Goal: Information Seeking & Learning: Compare options

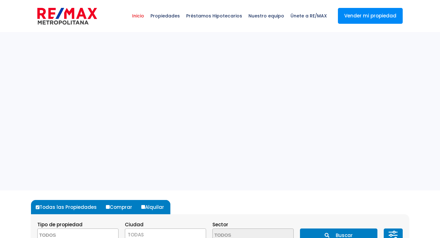
select select
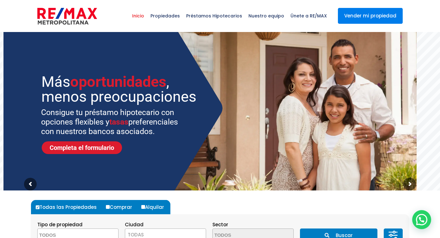
click at [379, 15] on link "Vender mi propiedad" at bounding box center [370, 16] width 65 height 16
click at [169, 16] on span "Propiedades" at bounding box center [165, 15] width 36 height 19
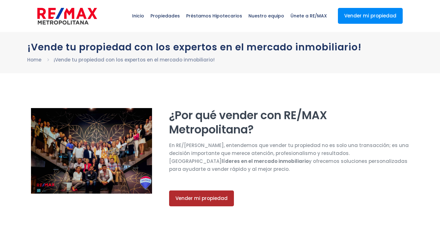
select select "PR"
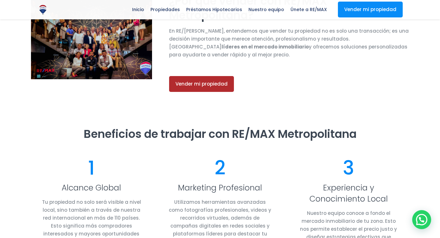
scroll to position [127, 0]
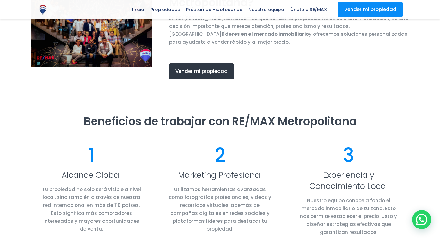
click at [219, 71] on span "Vender mi propiedad" at bounding box center [202, 71] width 52 height 6
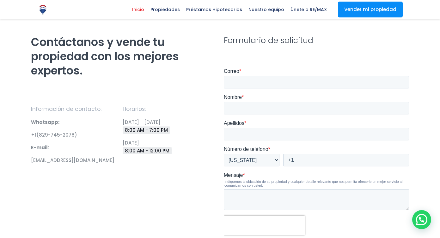
click at [146, 9] on span "Inicio" at bounding box center [138, 9] width 18 height 9
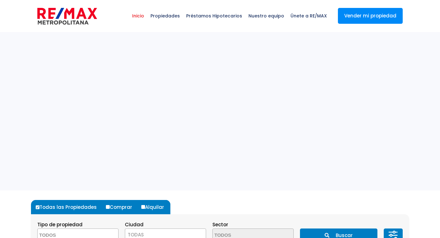
select select
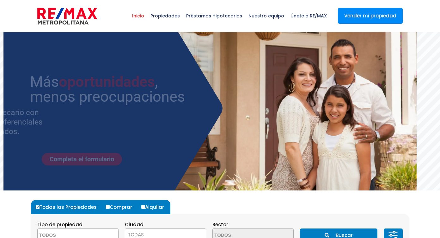
click at [175, 16] on span "Propiedades" at bounding box center [165, 15] width 36 height 19
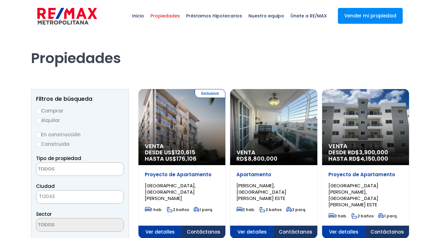
select select
select select "PR"
click at [0, 0] on b at bounding box center [0, 0] width 0 height 0
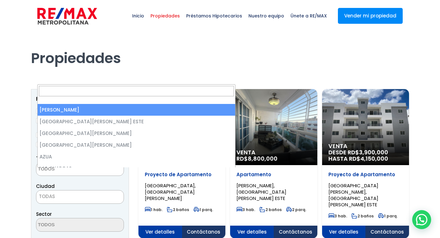
select select "1"
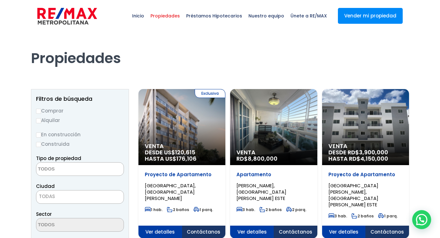
click at [0, 0] on section "Tipo de propiedad APARTAMENTO CASA LOCAL COMERCIAL NAVE INDUSTRIAL FINCA TERREN…" at bounding box center [0, 0] width 0 height 0
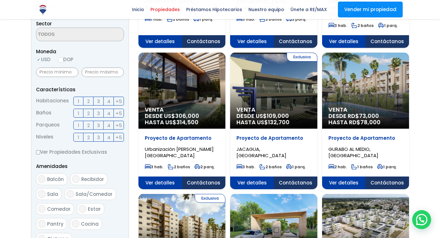
radio input "true"
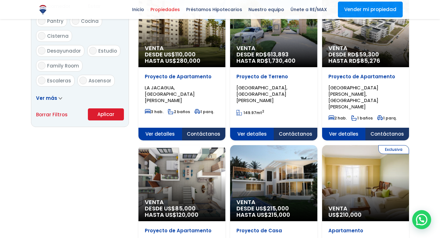
scroll to position [405, 0]
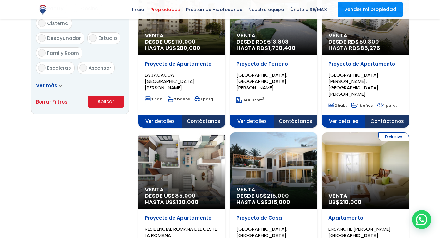
click at [0, 0] on input "2" at bounding box center [0, 0] width 0 height 0
checkbox input "true"
click at [0, 0] on input "2" at bounding box center [0, 0] width 0 height 0
checkbox input "true"
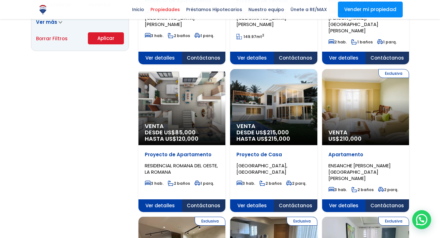
scroll to position [481, 0]
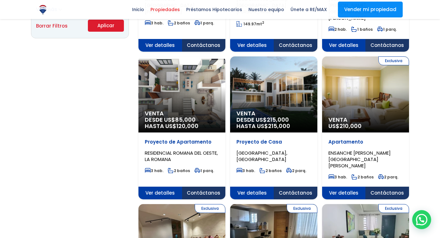
click at [325, 147] on div "Filtros de búsqueda Comprar Alquilar En construcción Construida Tipo de propied…" at bounding box center [220, 76] width 378 height 936
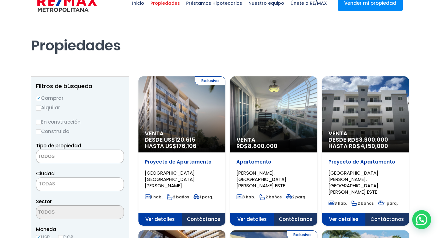
scroll to position [0, 0]
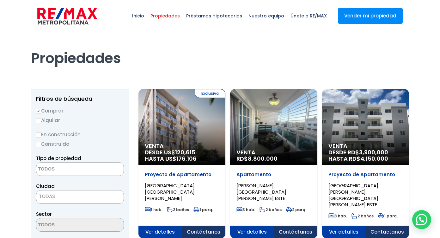
click at [0, 0] on label "Comprar" at bounding box center [0, 0] width 0 height 0
click at [0, 0] on input "Comprar" at bounding box center [0, 0] width 0 height 0
radio input "true"
click at [0, 0] on input "Comprar" at bounding box center [0, 0] width 0 height 0
click at [0, 0] on button "Buscar" at bounding box center [0, 0] width 0 height 0
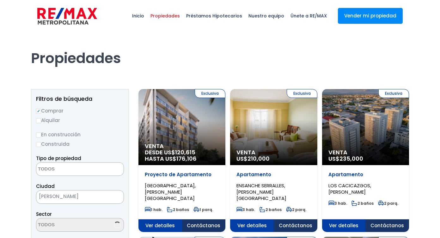
select select
select select "1"
select select
select select "PR"
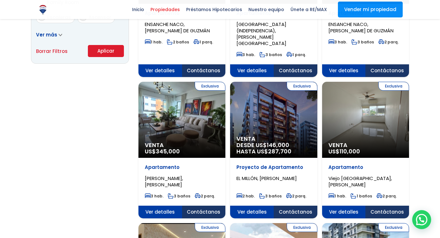
scroll to position [443, 0]
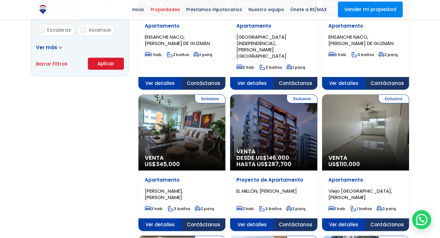
click at [345, 197] on div "Filtros de búsqueda Comprar Alquilar En construcción Construida Tipo de propied…" at bounding box center [220, 102] width 378 height 912
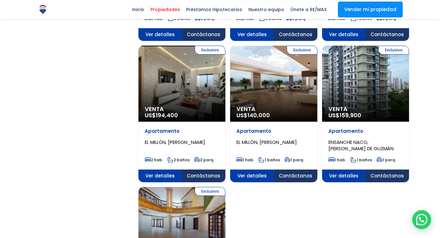
scroll to position [620, 0]
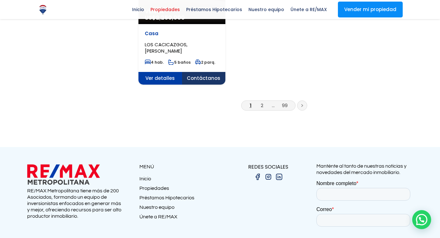
scroll to position [886, 0]
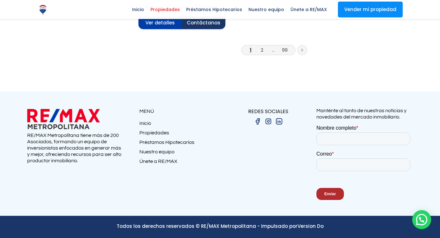
scroll to position [1481, 0]
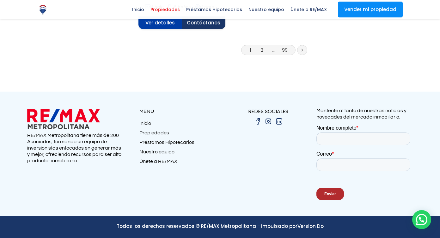
click at [257, 54] on li "2" at bounding box center [262, 50] width 10 height 8
click at [261, 53] on link "2" at bounding box center [262, 50] width 3 height 7
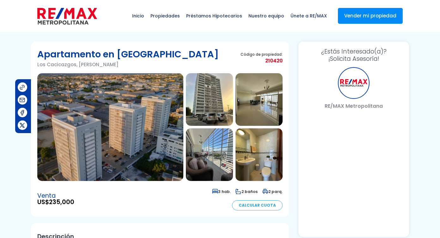
select select "PR"
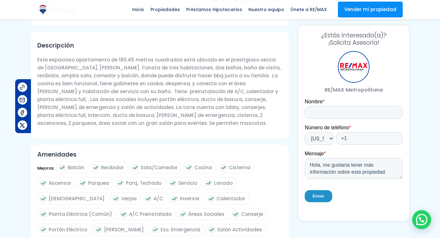
scroll to position [177, 0]
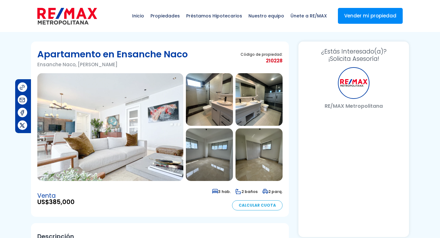
select select "PR"
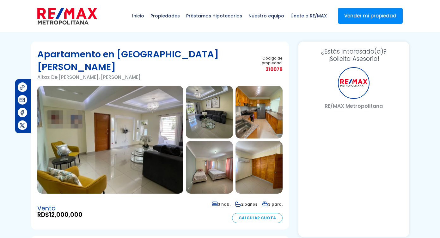
select select "PR"
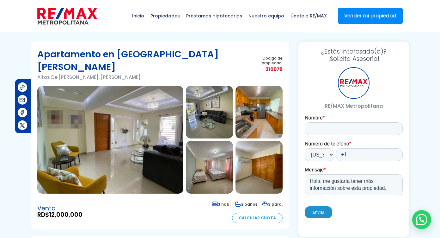
click at [79, 102] on img at bounding box center [110, 140] width 146 height 108
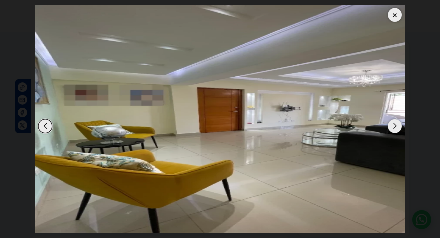
click at [59, 117] on img "1 / 11" at bounding box center [244, 119] width 418 height 228
click at [84, 103] on dialog at bounding box center [220, 119] width 380 height 238
click at [81, 142] on dialog at bounding box center [220, 119] width 380 height 238
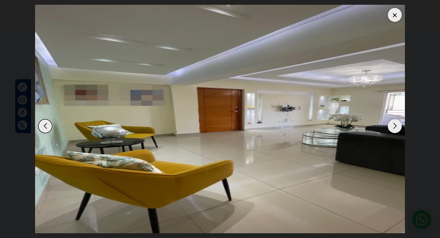
click at [127, 168] on dialog at bounding box center [220, 119] width 380 height 238
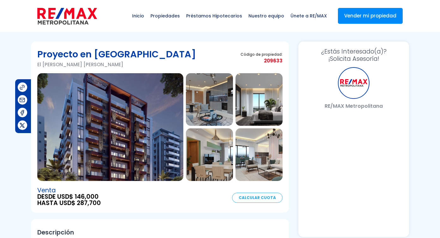
select select "PR"
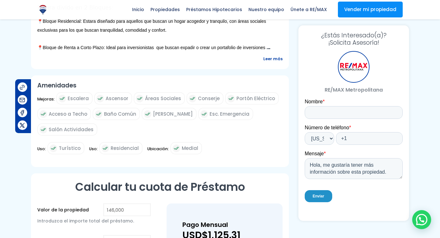
scroll to position [304, 0]
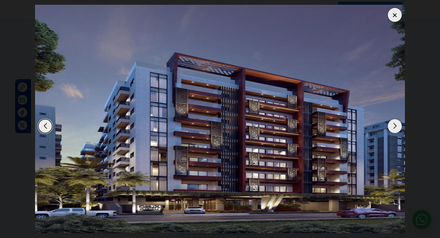
scroll to position [0, 0]
click at [292, 189] on img "1 / 10" at bounding box center [244, 119] width 418 height 228
click at [131, 168] on img "1 / 10" at bounding box center [244, 119] width 418 height 228
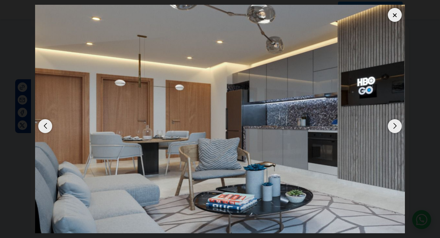
scroll to position [0, 0]
click at [197, 163] on img "2 / 10" at bounding box center [244, 119] width 418 height 228
click at [243, 159] on img "2 / 10" at bounding box center [244, 119] width 418 height 228
click at [204, 181] on img "2 / 10" at bounding box center [244, 119] width 418 height 228
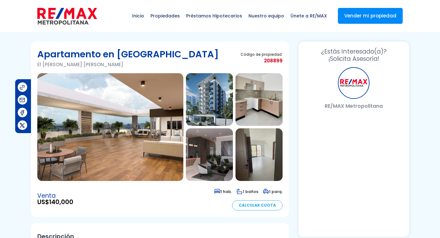
select select "PR"
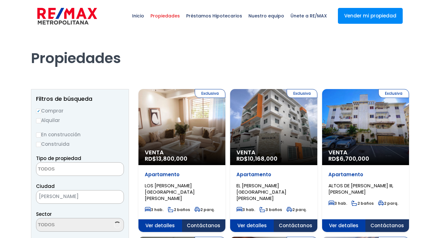
select select
select select "1"
select select
select select "PR"
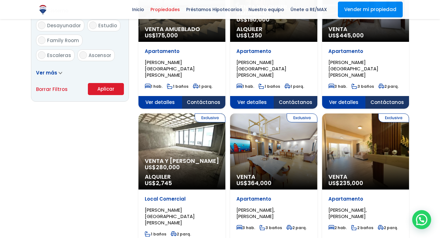
scroll to position [405, 0]
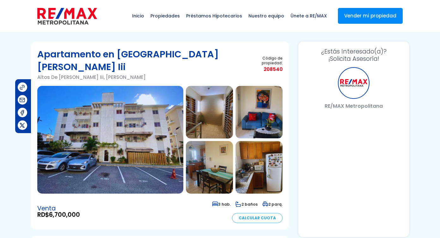
select select "PR"
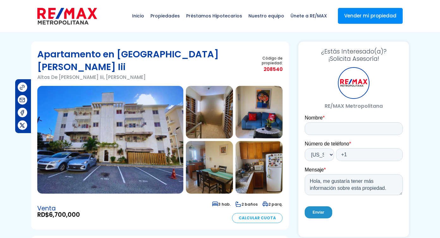
click at [183, 160] on div at bounding box center [110, 140] width 146 height 108
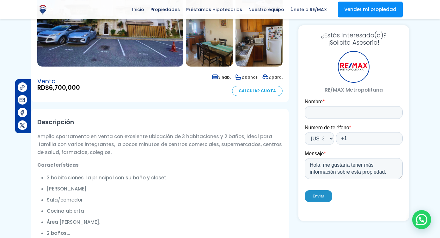
scroll to position [114, 0]
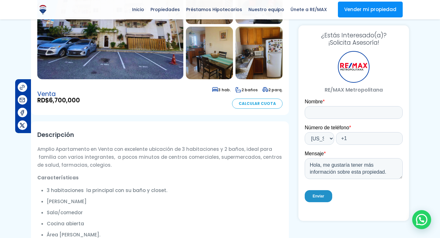
click at [183, 79] on img at bounding box center [110, 26] width 146 height 108
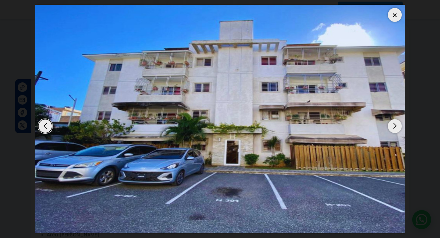
click at [250, 192] on img "1 / 13" at bounding box center [244, 119] width 418 height 228
click at [137, 31] on img "1 / 13" at bounding box center [244, 119] width 418 height 228
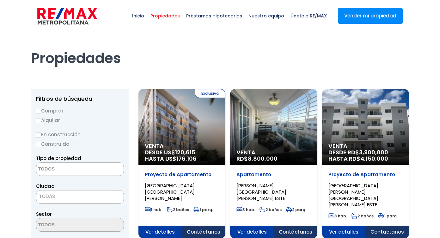
select select
select select "PR"
click at [0, 0] on label "Comprar" at bounding box center [0, 0] width 0 height 0
click at [0, 0] on input "Comprar" at bounding box center [0, 0] width 0 height 0
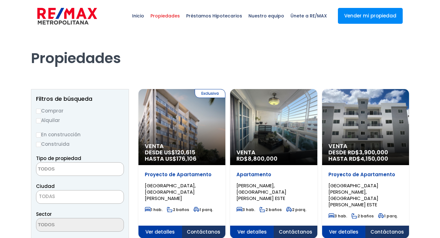
radio input "true"
click at [0, 0] on input "Comprar" at bounding box center [0, 0] width 0 height 0
click at [0, 0] on textarea "Search" at bounding box center [0, 0] width 0 height 0
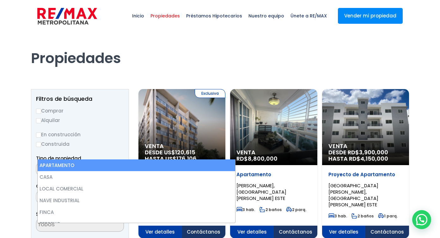
select select "apartment"
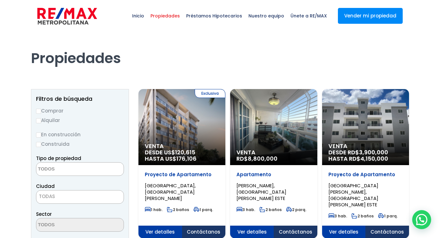
click at [0, 0] on span at bounding box center [0, 0] width 0 height 0
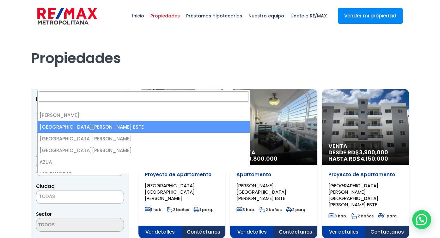
select select "148"
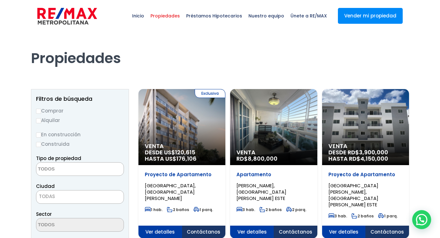
click at [0, 0] on button "Buscar" at bounding box center [0, 0] width 0 height 0
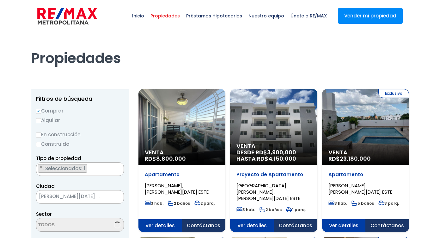
select select "148"
select select "PR"
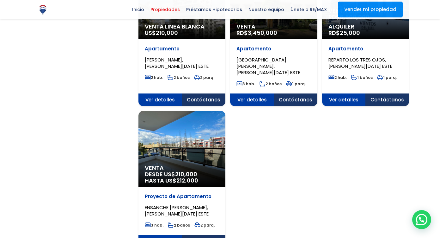
scroll to position [721, 0]
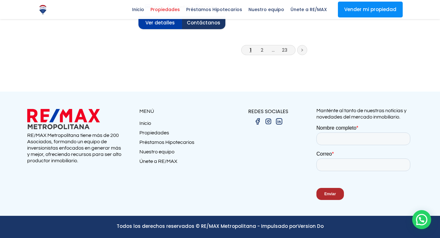
scroll to position [1139, 0]
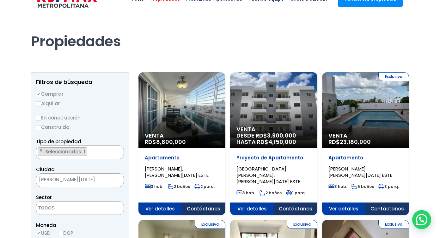
scroll to position [0, 0]
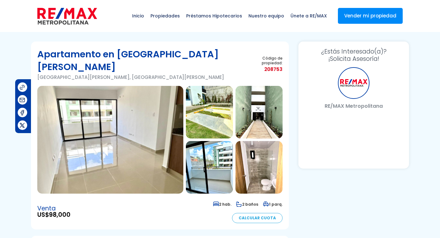
select select "PR"
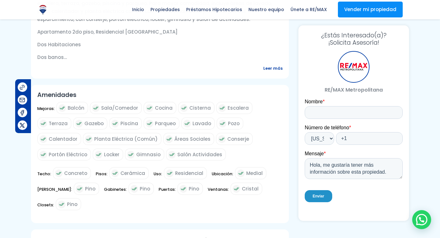
scroll to position [304, 0]
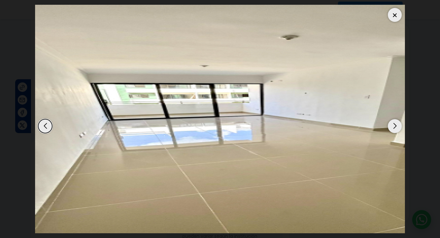
scroll to position [138, 0]
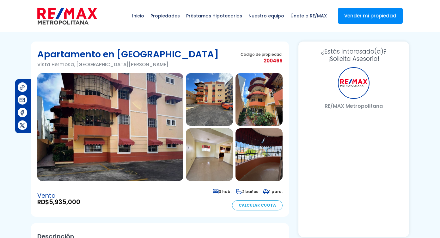
select select "PR"
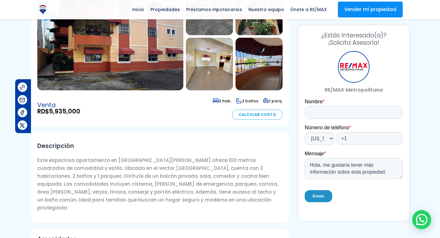
scroll to position [89, 0]
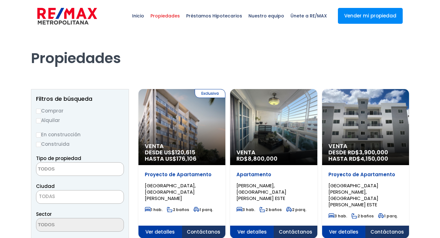
select select
select select "PR"
